Goal: Task Accomplishment & Management: Manage account settings

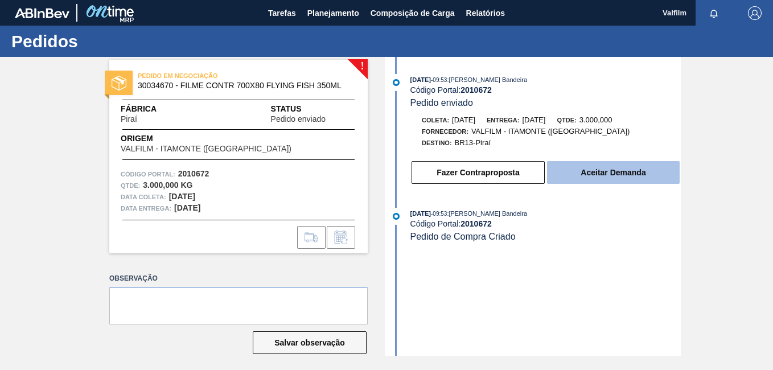
click at [596, 177] on button "Aceitar Demanda" at bounding box center [613, 172] width 133 height 23
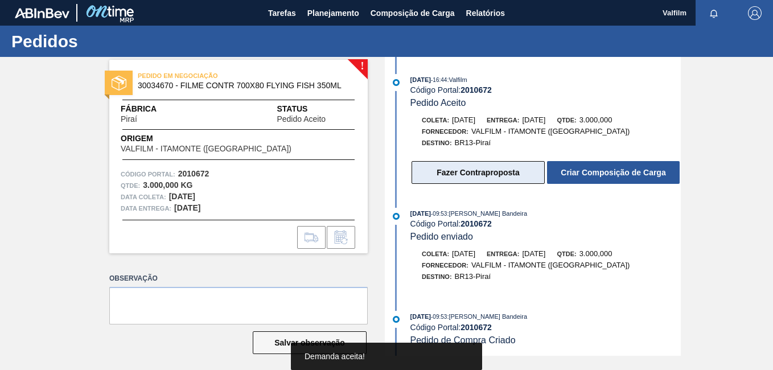
click at [513, 175] on button "Fazer Contraproposta" at bounding box center [478, 172] width 133 height 23
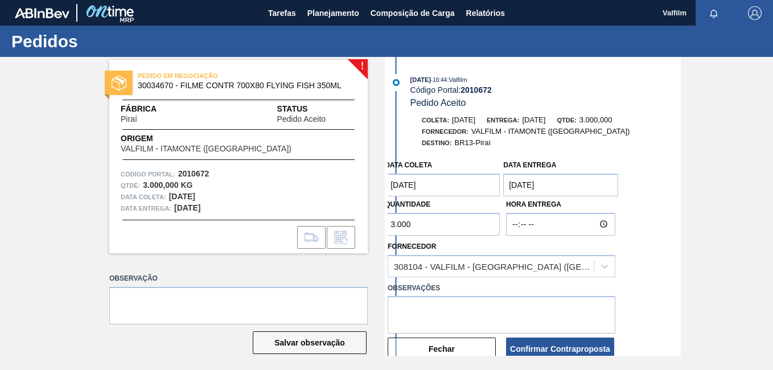
click at [433, 187] on coleta "15/09/2025" at bounding box center [442, 185] width 115 height 23
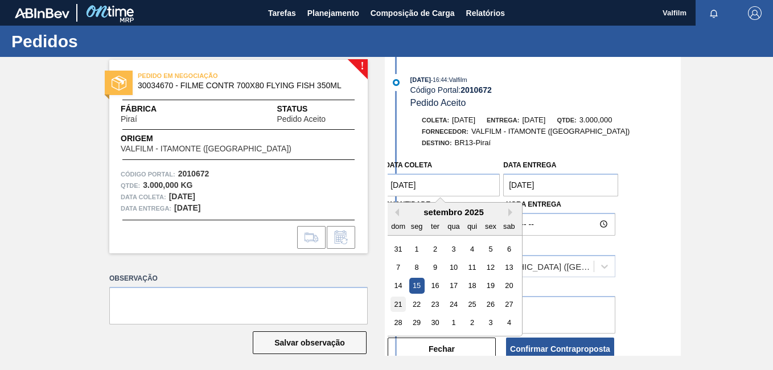
click at [400, 309] on div "21" at bounding box center [398, 304] width 15 height 15
type coleta "21/09/2025"
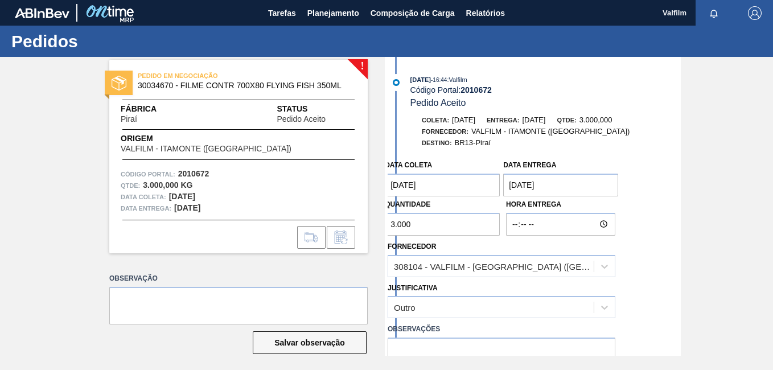
click at [545, 180] on entrega "16/09/2025" at bounding box center [560, 185] width 115 height 23
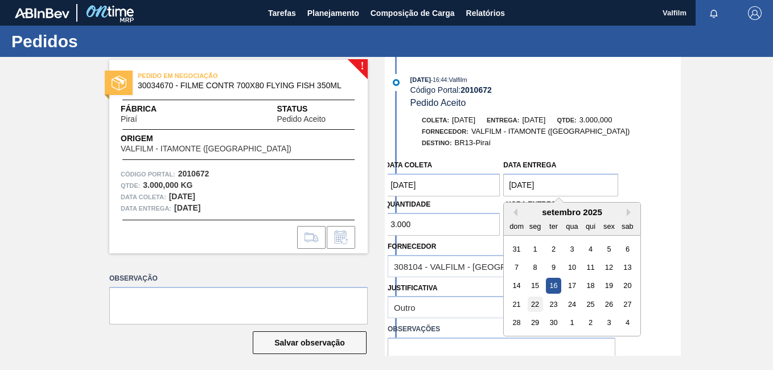
click at [540, 306] on div "22" at bounding box center [535, 304] width 15 height 15
type entrega "22/09/2025"
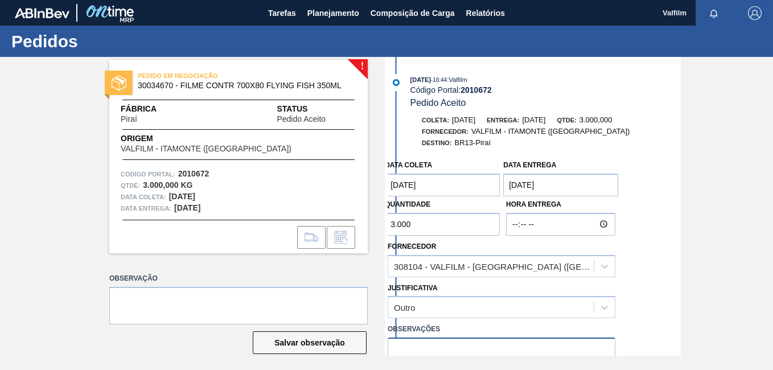
click at [441, 342] on textarea at bounding box center [502, 357] width 228 height 38
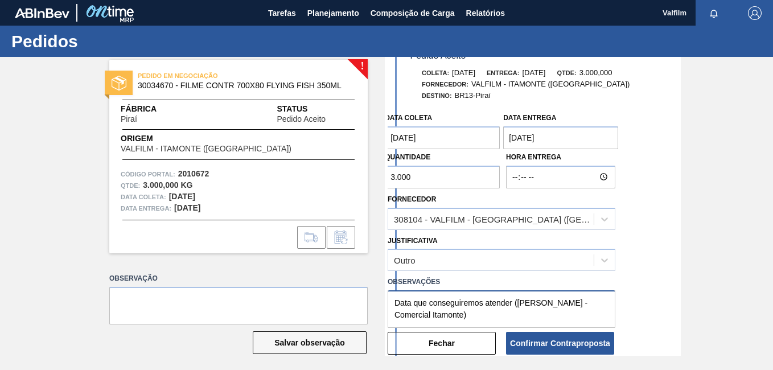
scroll to position [182, 0]
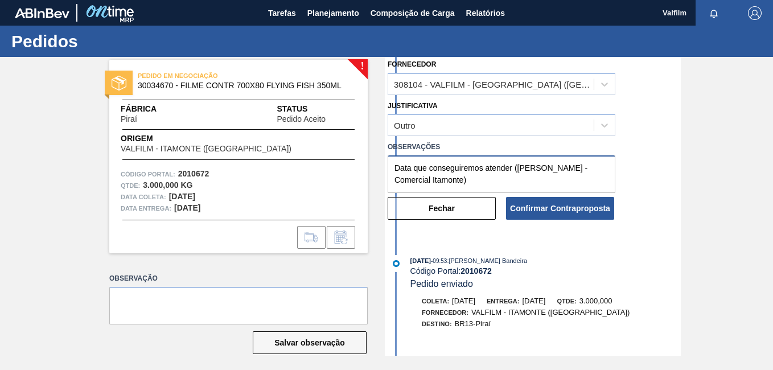
type textarea "Data que conseguiremos atender (Ana Carolina - Comercial Itamonte)"
click at [573, 198] on button "Confirmar Contraproposta" at bounding box center [560, 208] width 108 height 23
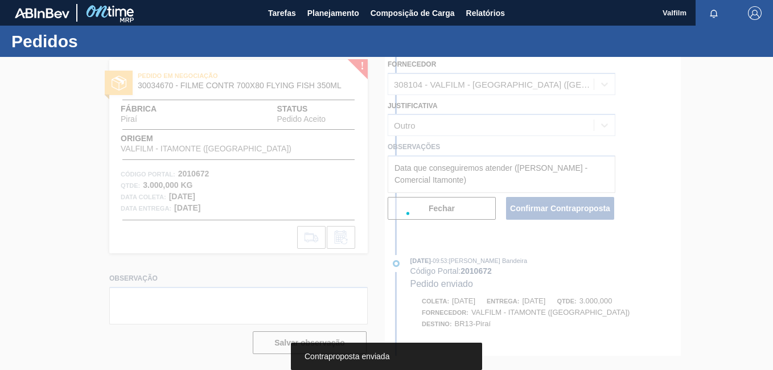
scroll to position [297, 0]
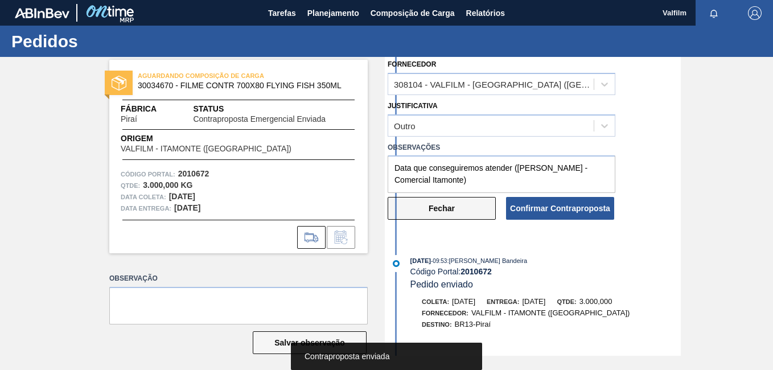
click at [455, 217] on button "Fechar" at bounding box center [442, 208] width 108 height 23
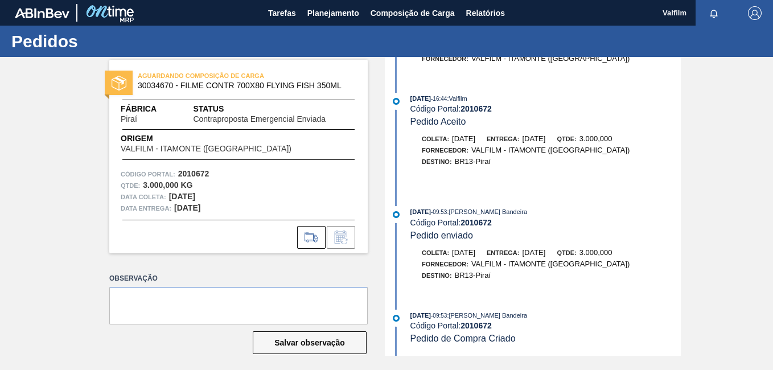
scroll to position [0, 0]
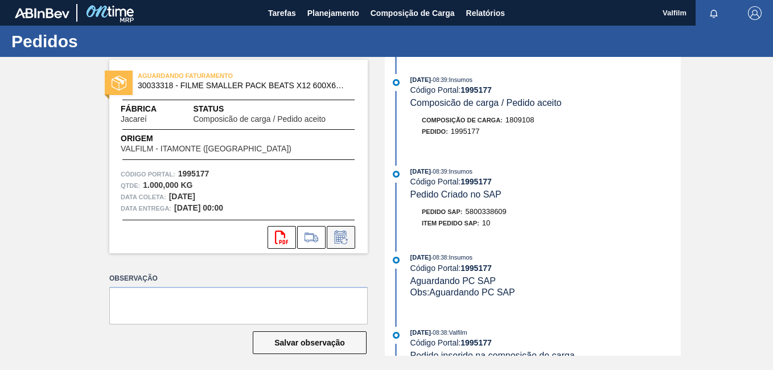
click at [341, 233] on icon at bounding box center [341, 238] width 18 height 14
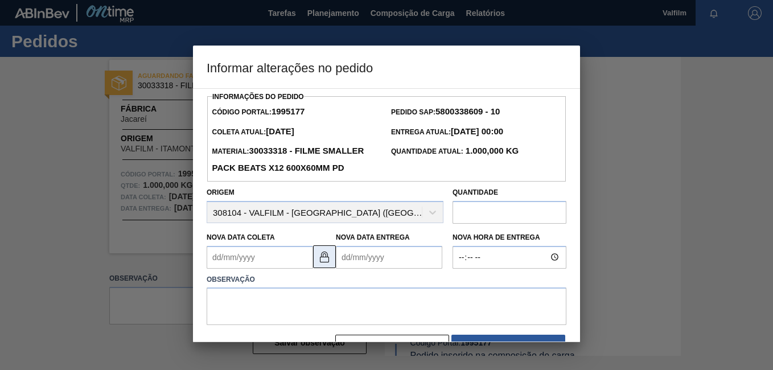
click at [325, 264] on img at bounding box center [325, 257] width 14 height 14
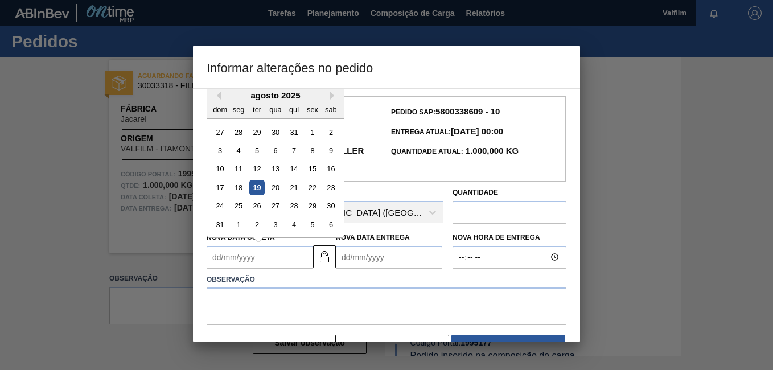
click at [297, 269] on Coleta "Nova Data Coleta" at bounding box center [260, 257] width 106 height 23
click at [331, 100] on button "Next Month" at bounding box center [334, 96] width 8 height 8
click at [333, 139] on div "6" at bounding box center [330, 131] width 15 height 15
type Coleta "06/09/2025"
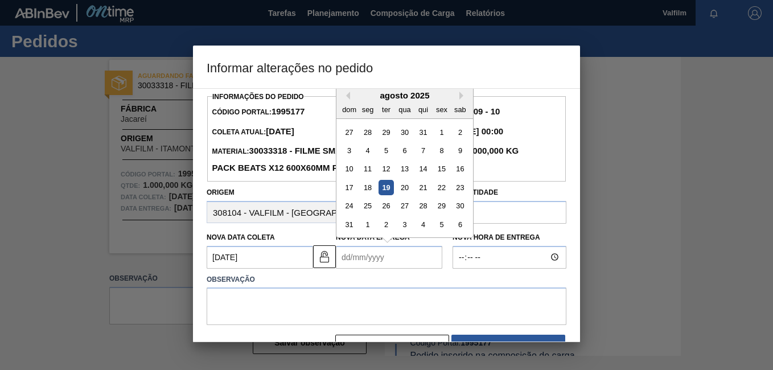
click at [358, 269] on Entrega "Nova Data Entrega" at bounding box center [389, 257] width 106 height 23
click at [458, 100] on div "agosto 2025" at bounding box center [404, 96] width 137 height 10
click at [462, 100] on button "Next Month" at bounding box center [463, 96] width 8 height 8
click at [368, 158] on div "8" at bounding box center [367, 150] width 15 height 15
type Entrega "08/09/2025"
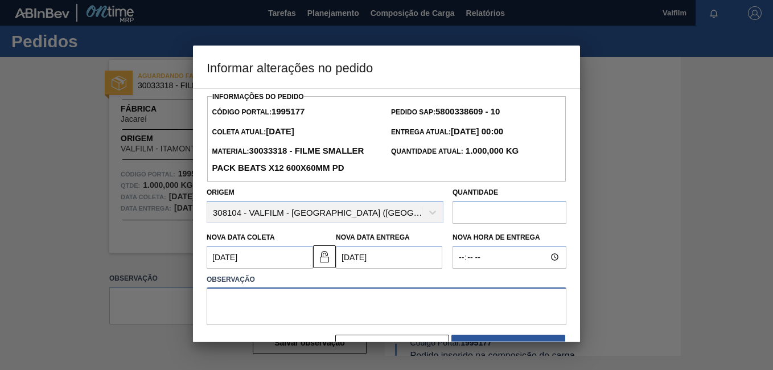
click at [314, 325] on textarea at bounding box center [387, 307] width 360 height 38
click at [372, 318] on textarea "Atraso informado via e-mail (Ana Carolina - Cmercial Itamonte)" at bounding box center [387, 307] width 360 height 38
click at [463, 325] on textarea "Atraso informado via e-mail (Ana Carolina - Comercial Itamonte)" at bounding box center [387, 307] width 360 height 38
drag, startPoint x: 462, startPoint y: 328, endPoint x: 34, endPoint y: 159, distance: 460.3
click at [55, 174] on div "Informar alterações no pedido Informações do Pedido Código Portal: 1995177 Pedi…" at bounding box center [386, 185] width 773 height 370
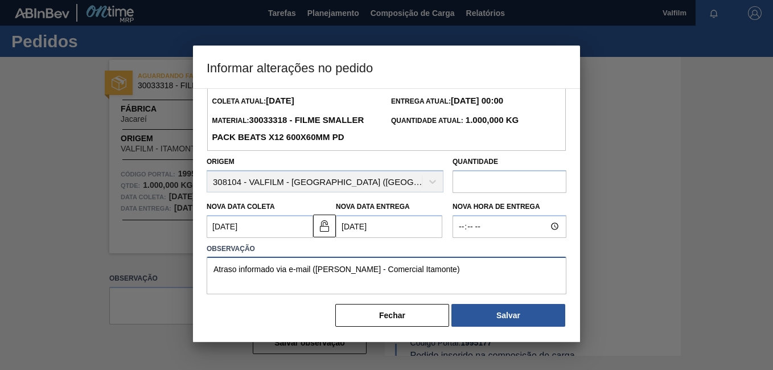
scroll to position [51, 0]
type textarea "Atraso informado via e-mail (Ana Carolina - Comercial Itamonte)"
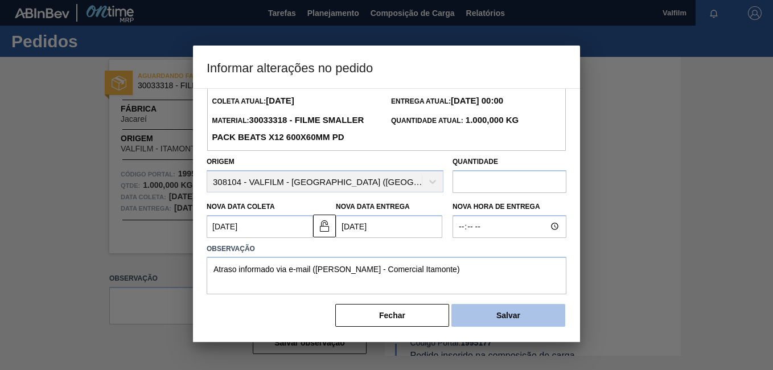
click at [529, 315] on button "Salvar" at bounding box center [508, 315] width 114 height 23
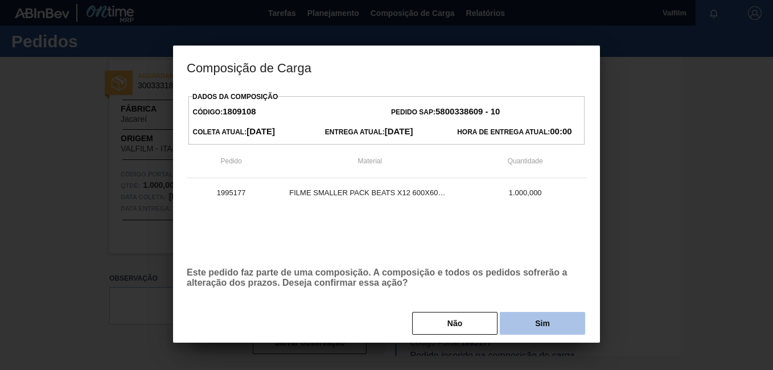
click at [552, 325] on button "Sim" at bounding box center [542, 323] width 85 height 23
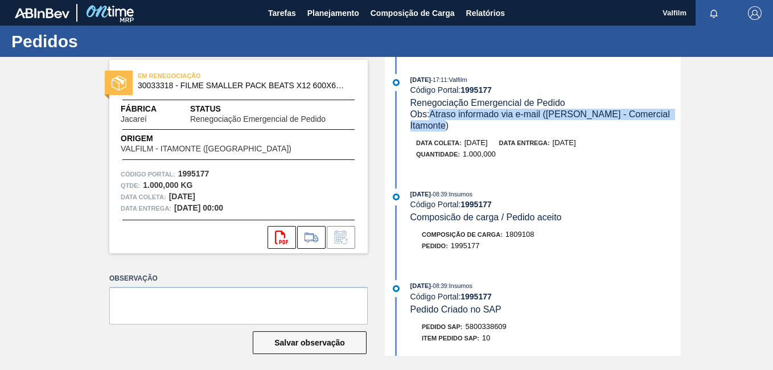
drag, startPoint x: 451, startPoint y: 122, endPoint x: 432, endPoint y: 113, distance: 21.7
click at [432, 113] on div "Obs: Atraso informado via e-mail (Ana Carolina - Comercial Itamonte)" at bounding box center [545, 120] width 270 height 23
copy span "Atraso informado via e-mail (Ana Carolina - Comercial Itamonte)"
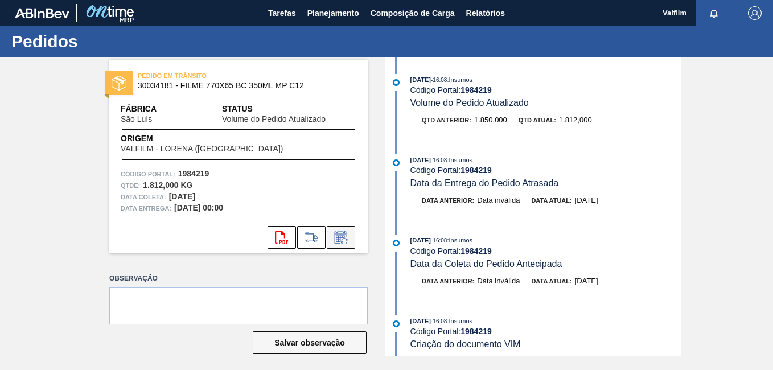
click at [340, 237] on icon at bounding box center [341, 238] width 18 height 14
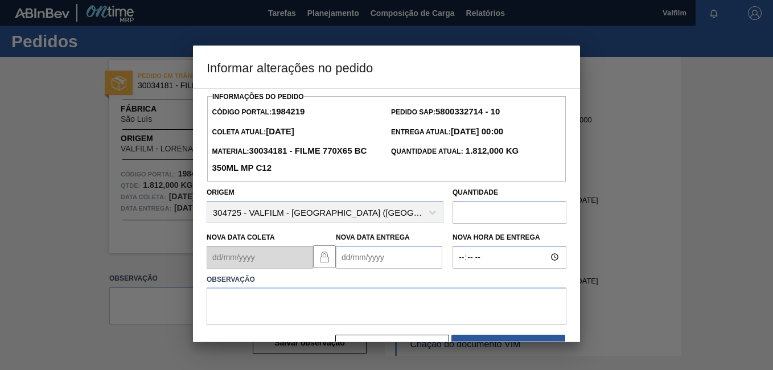
click at [347, 261] on Entrega "Nova Data Entrega" at bounding box center [389, 257] width 106 height 23
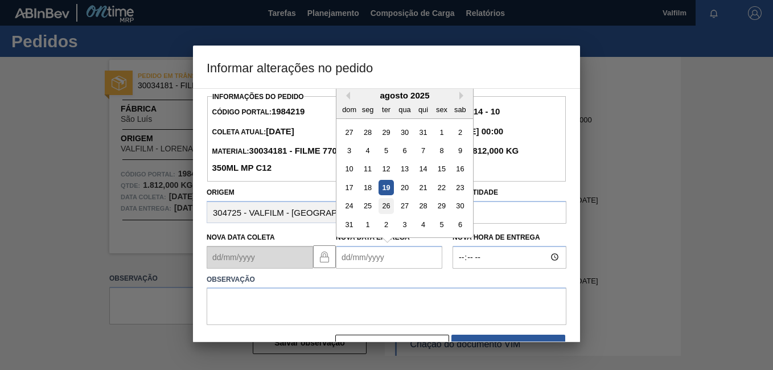
click at [388, 208] on div "26" at bounding box center [386, 205] width 15 height 15
type Entrega "[DATE]"
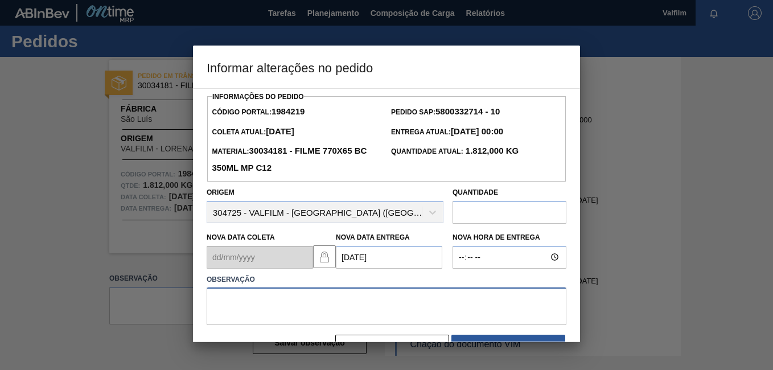
click at [330, 295] on textarea at bounding box center [387, 307] width 360 height 38
paste textarea "1984219"
drag, startPoint x: 322, startPoint y: 316, endPoint x: 129, endPoint y: 272, distance: 197.9
click at [129, 272] on div "Informar alterações no pedido Informações do Pedido Código Portal: 1984219 Pedi…" at bounding box center [386, 185] width 773 height 370
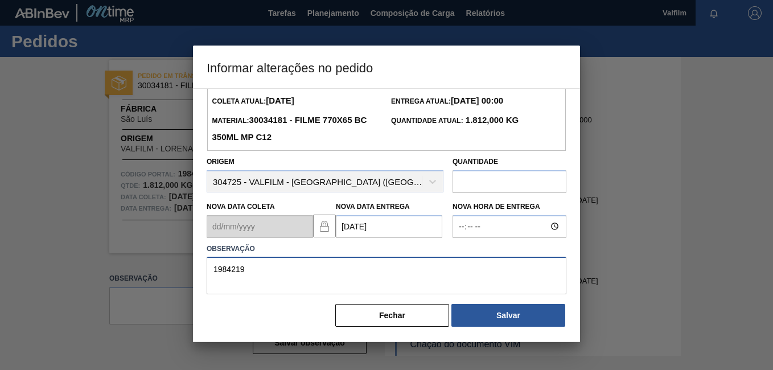
type textarea "1984219"
click at [406, 312] on button "Fechar" at bounding box center [392, 315] width 114 height 23
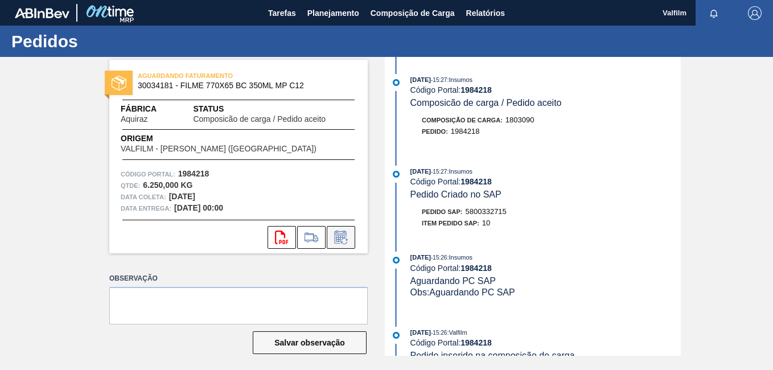
click at [340, 235] on icon at bounding box center [341, 238] width 18 height 14
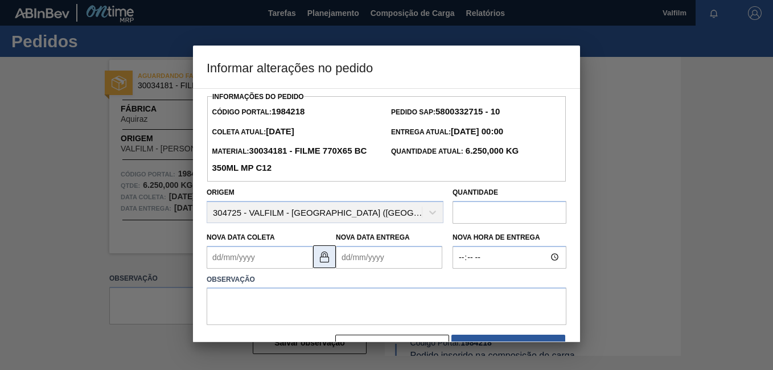
click at [332, 255] on button at bounding box center [324, 256] width 23 height 23
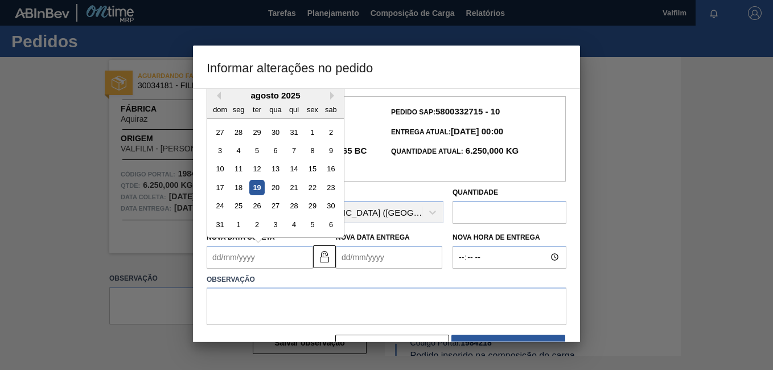
click at [254, 265] on Coleta "Nova Data Coleta" at bounding box center [260, 257] width 106 height 23
click at [278, 206] on div "27" at bounding box center [275, 205] width 15 height 15
type Coleta "[DATE]"
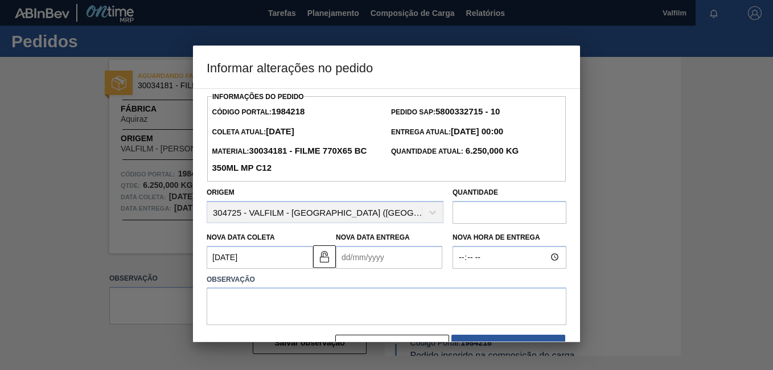
click at [362, 254] on Entrega "Nova Data Entrega" at bounding box center [389, 257] width 106 height 23
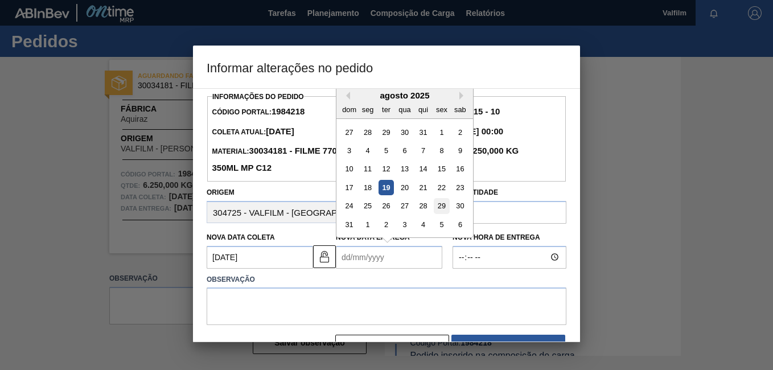
click at [441, 210] on div "29" at bounding box center [441, 205] width 15 height 15
type Entrega "29/08/2025"
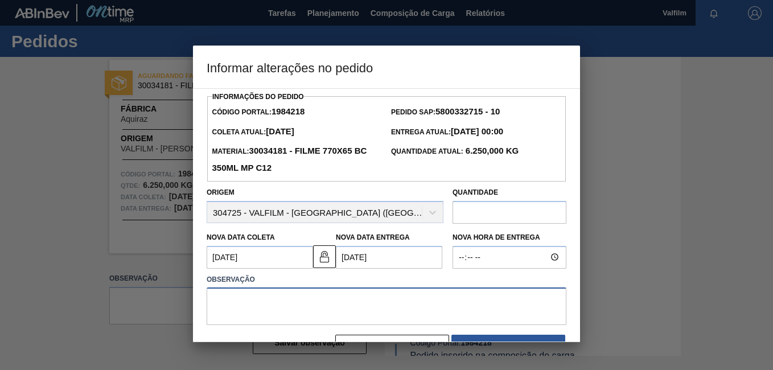
click at [269, 319] on textarea at bounding box center [387, 307] width 360 height 38
paste textarea "Atraso informado via e-mail (Ana Carolina - Comercial Itamonte)"
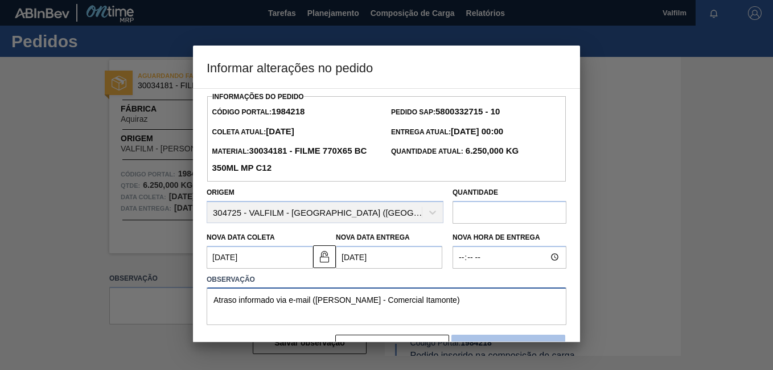
scroll to position [33, 0]
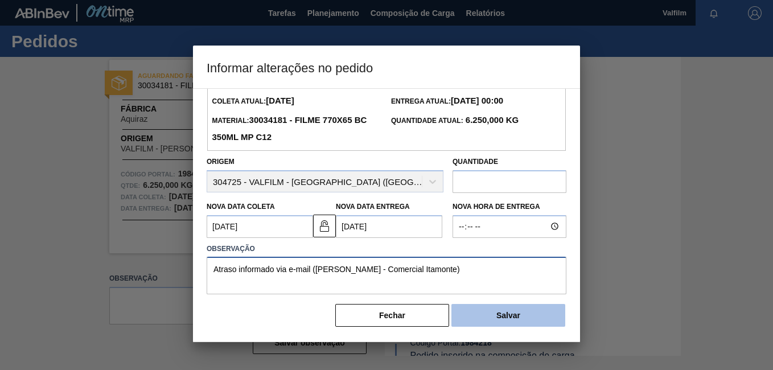
type textarea "Atraso informado via e-mail (Ana Carolina - Comercial Itamonte)"
click at [493, 315] on button "Salvar" at bounding box center [508, 315] width 114 height 23
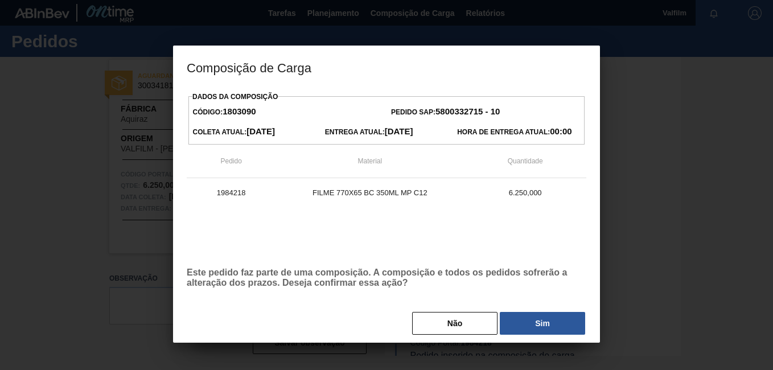
click at [520, 314] on button "Sim" at bounding box center [542, 323] width 85 height 23
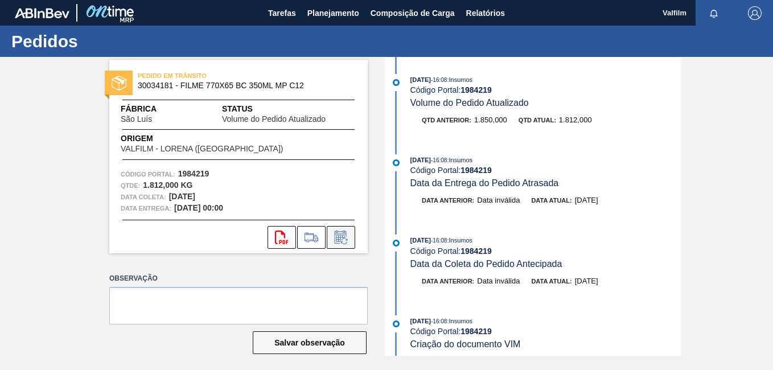
click at [342, 231] on icon at bounding box center [341, 238] width 18 height 14
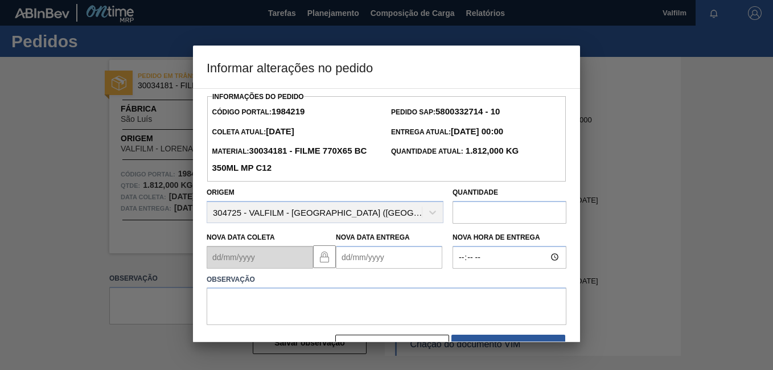
click at [360, 269] on Entrega "Nova Data Entrega" at bounding box center [389, 257] width 106 height 23
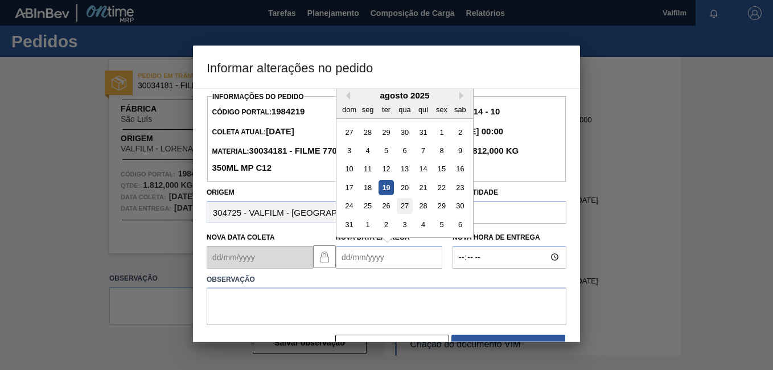
click at [403, 207] on div "27" at bounding box center [404, 205] width 15 height 15
type Entrega "[DATE]"
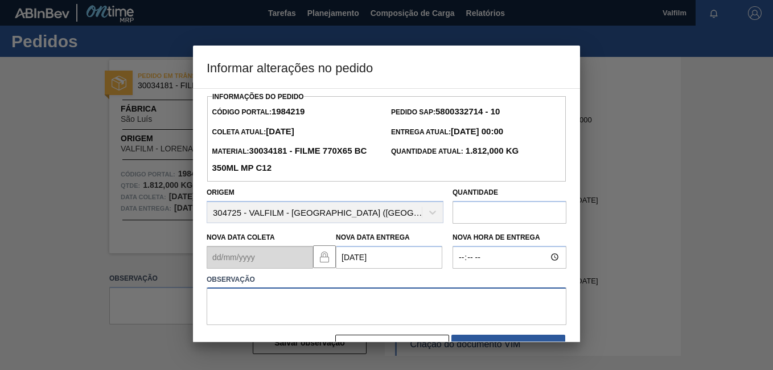
click at [323, 314] on textarea at bounding box center [387, 307] width 360 height 38
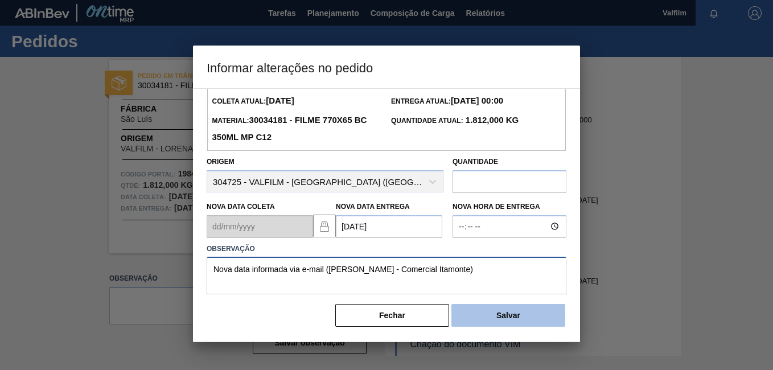
type textarea "Nova data informada via e-mail ([PERSON_NAME] - Comercial Itamonte)"
click at [490, 315] on button "Salvar" at bounding box center [508, 315] width 114 height 23
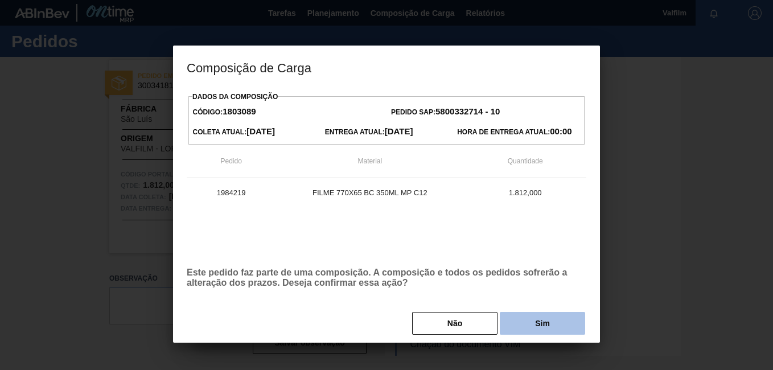
click at [557, 327] on button "Sim" at bounding box center [542, 323] width 85 height 23
